Goal: Information Seeking & Learning: Learn about a topic

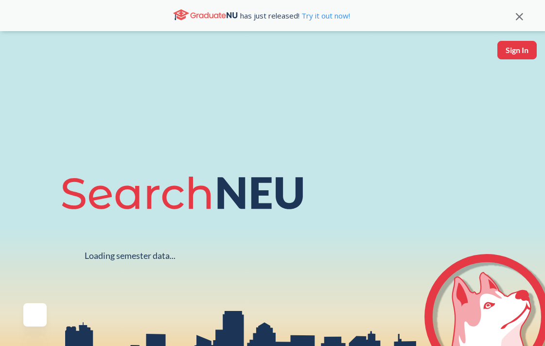
scroll to position [50, 0]
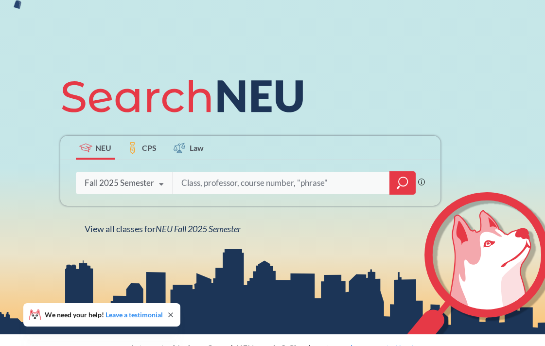
scroll to position [86, 0]
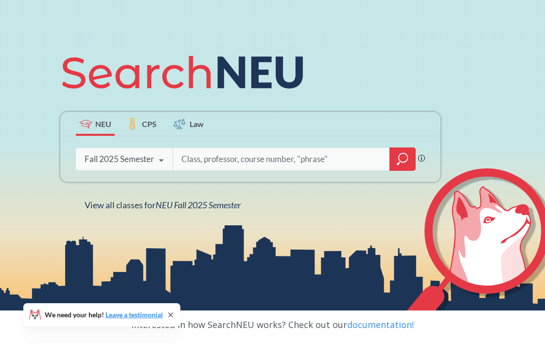
click at [399, 163] on icon "magnifying glass" at bounding box center [398, 163] width 3 height 3
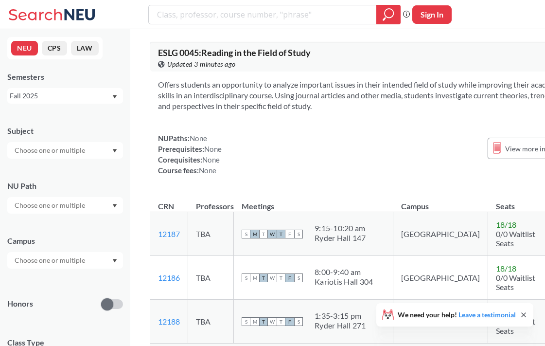
click at [92, 154] on div at bounding box center [65, 150] width 116 height 17
click at [86, 153] on input "text" at bounding box center [51, 150] width 82 height 12
click at [128, 124] on div "NEU CPS LAW Semesters Fall 2025 Subject NU Path Campus Honors Class Type Lectur…" at bounding box center [65, 187] width 130 height 317
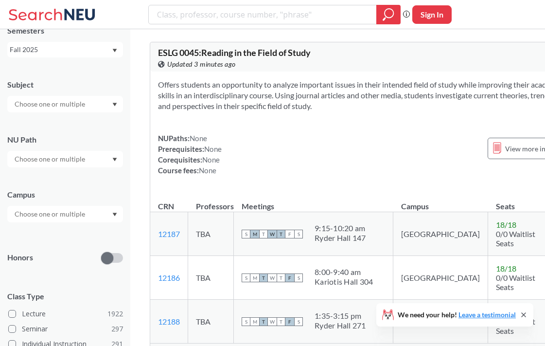
click at [89, 160] on div at bounding box center [65, 159] width 116 height 17
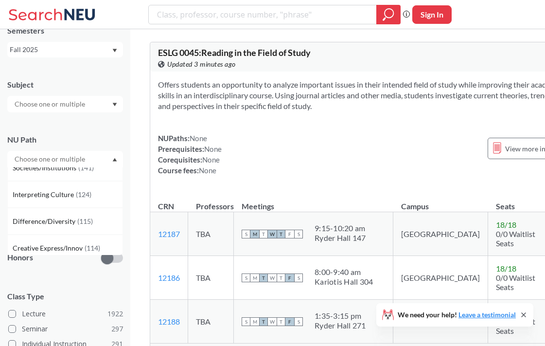
scroll to position [49, 0]
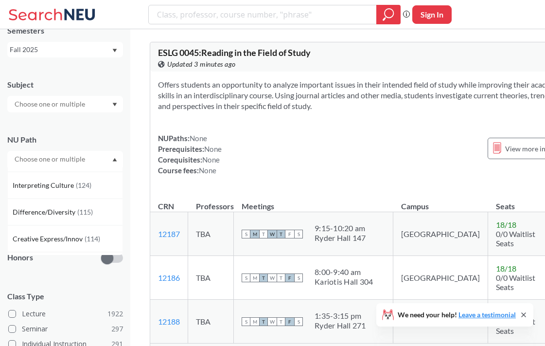
click at [85, 156] on input "text" at bounding box center [51, 159] width 82 height 12
click at [121, 137] on div "NU Path" at bounding box center [65, 139] width 116 height 11
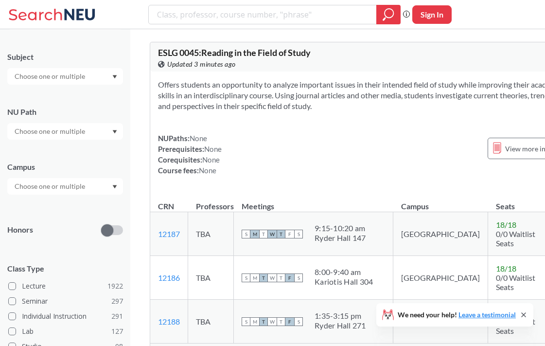
scroll to position [84, 0]
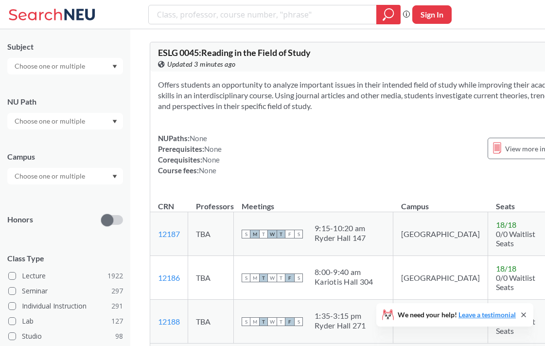
click at [85, 175] on input "text" at bounding box center [51, 176] width 82 height 12
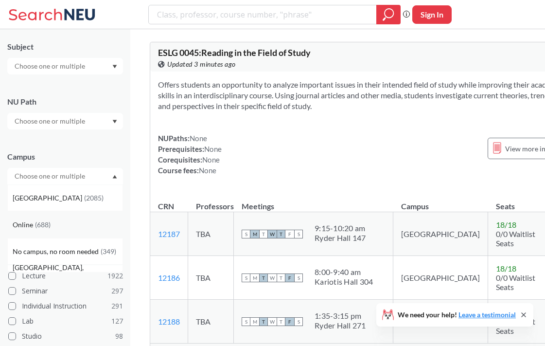
click at [55, 229] on div "Online ( 688 )" at bounding box center [68, 224] width 110 height 11
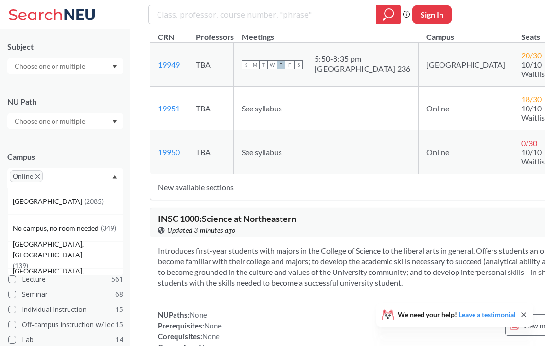
scroll to position [214, 0]
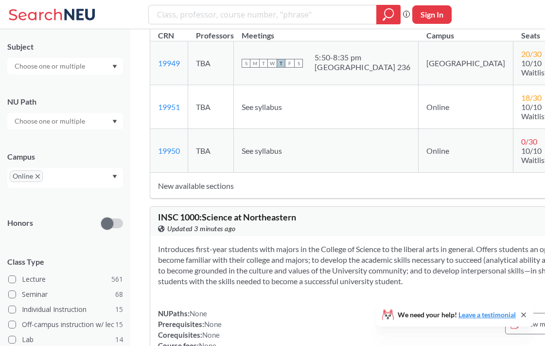
click at [79, 63] on input "text" at bounding box center [51, 66] width 82 height 12
click at [67, 98] on div "ACC ( 9 )" at bounding box center [68, 94] width 110 height 11
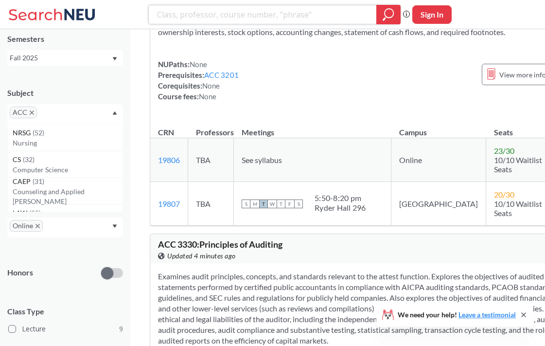
scroll to position [1331, 0]
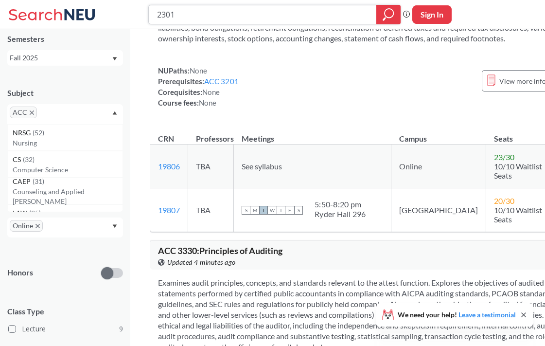
type input "2301"
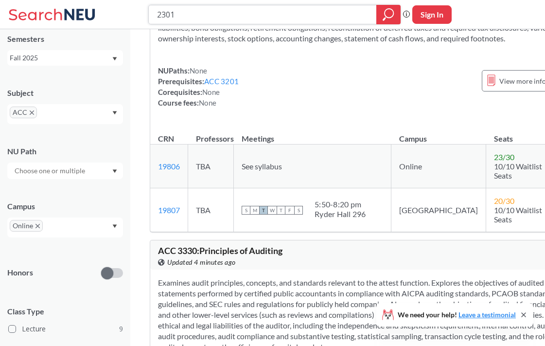
click at [389, 17] on icon "magnifying glass" at bounding box center [389, 15] width 12 height 14
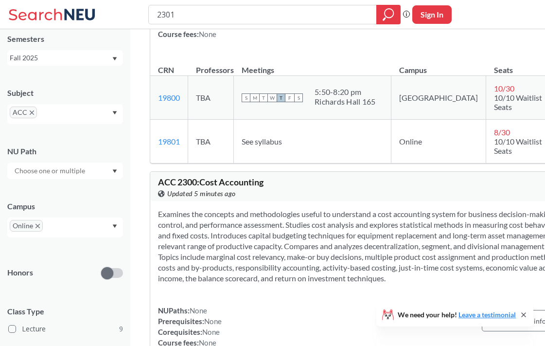
scroll to position [505, 0]
